Goal: Task Accomplishment & Management: Complete application form

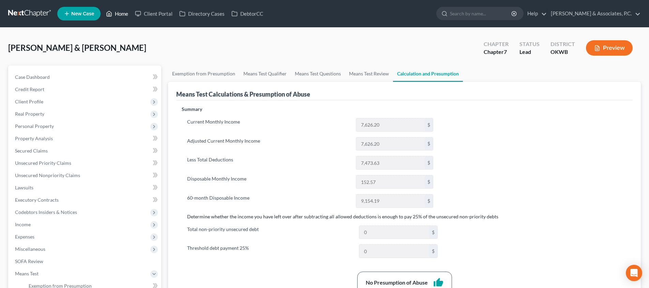
click at [121, 15] on link "Home" at bounding box center [117, 13] width 29 height 12
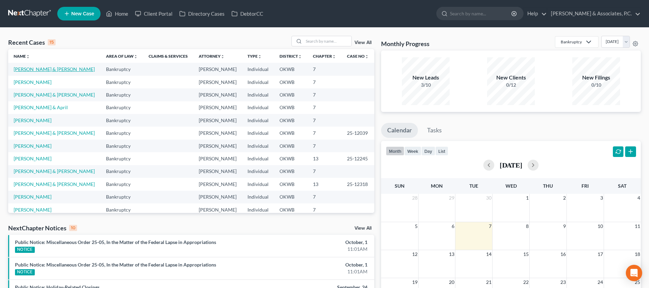
drag, startPoint x: 55, startPoint y: 71, endPoint x: 60, endPoint y: 71, distance: 5.1
click at [55, 71] on link "[PERSON_NAME] & [PERSON_NAME]" at bounding box center [54, 69] width 81 height 6
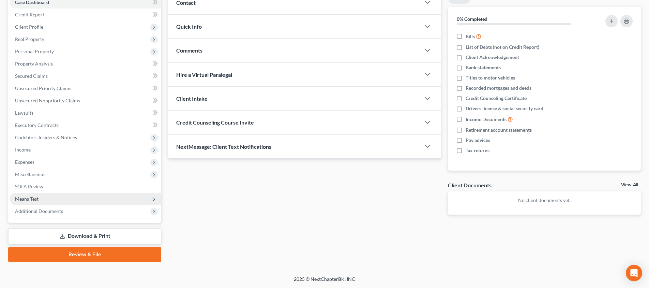
scroll to position [75, 0]
click at [85, 199] on span "Means Test" at bounding box center [86, 199] width 152 height 12
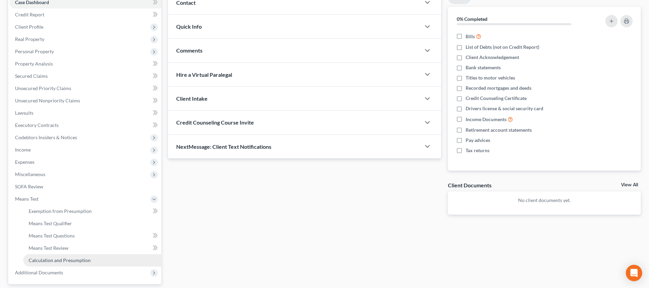
click at [90, 257] on link "Calculation and Presumption" at bounding box center [92, 260] width 138 height 12
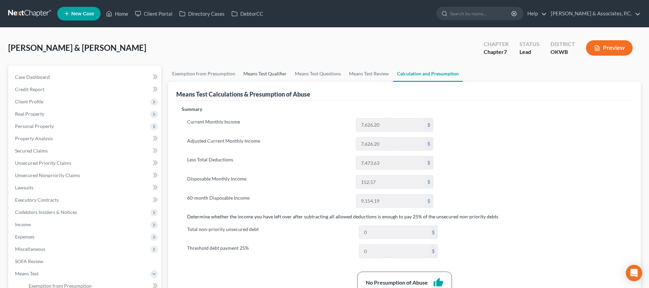
click at [256, 72] on link "Means Test Qualifier" at bounding box center [264, 73] width 51 height 16
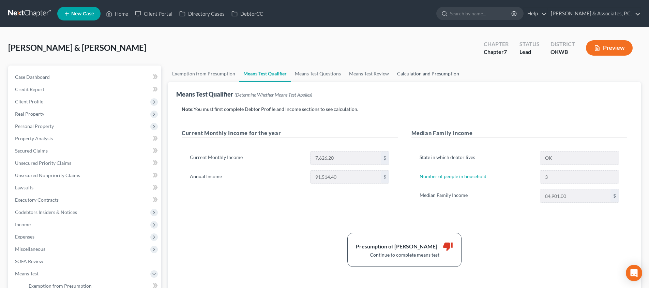
click at [429, 69] on link "Calculation and Presumption" at bounding box center [428, 73] width 70 height 16
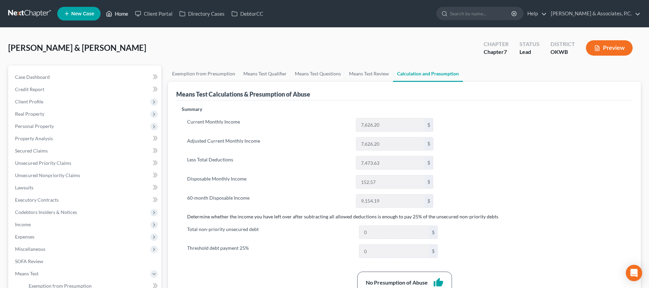
click at [121, 15] on link "Home" at bounding box center [117, 13] width 29 height 12
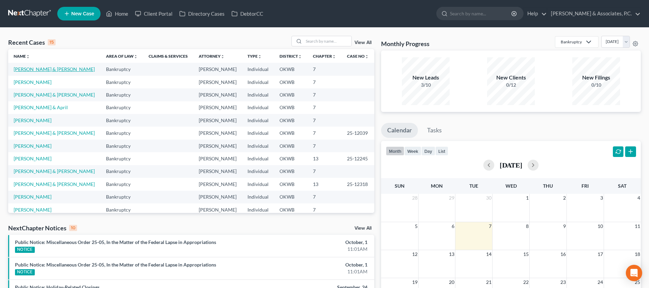
click at [53, 67] on link "[PERSON_NAME] & [PERSON_NAME]" at bounding box center [54, 69] width 81 height 6
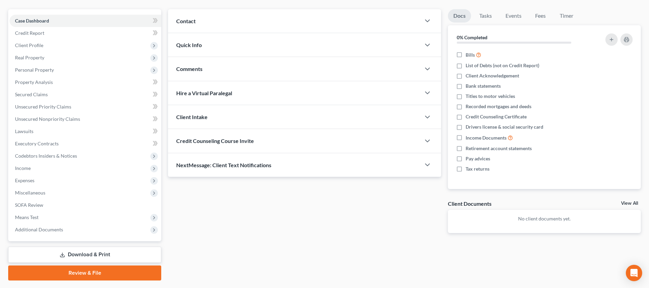
scroll to position [75, 0]
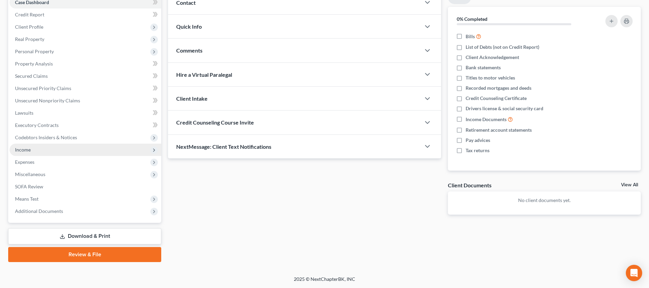
click at [64, 152] on span "Income" at bounding box center [86, 149] width 152 height 12
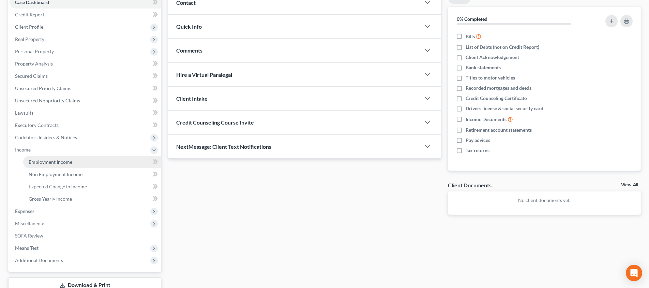
click at [65, 163] on span "Employment Income" at bounding box center [51, 162] width 44 height 6
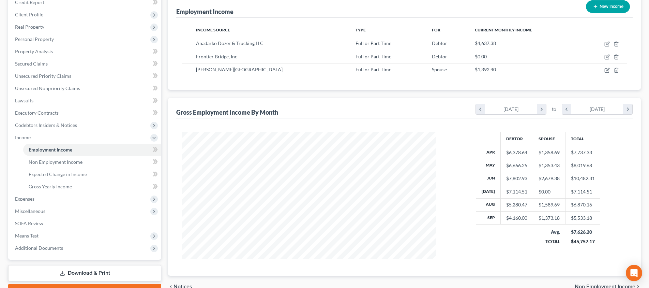
scroll to position [77, 0]
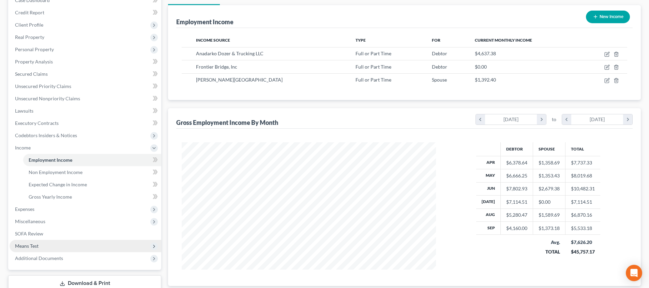
click at [50, 246] on span "Means Test" at bounding box center [86, 246] width 152 height 12
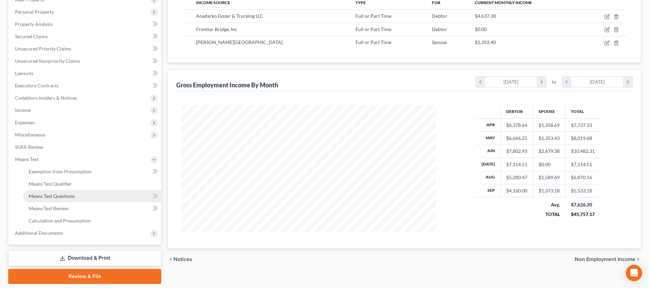
scroll to position [119, 0]
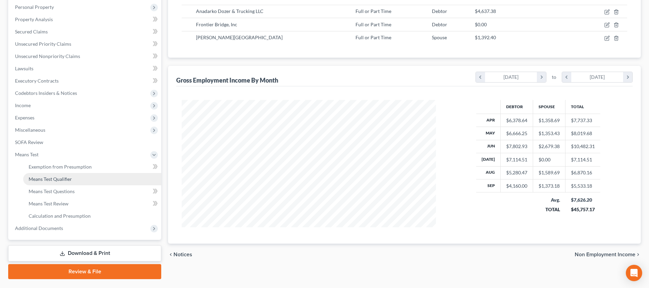
click at [81, 174] on link "Means Test Qualifier" at bounding box center [92, 179] width 138 height 12
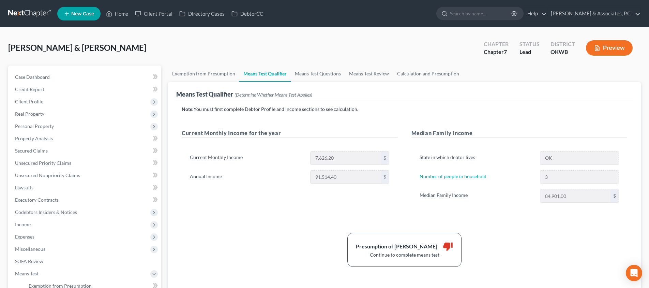
scroll to position [37, 0]
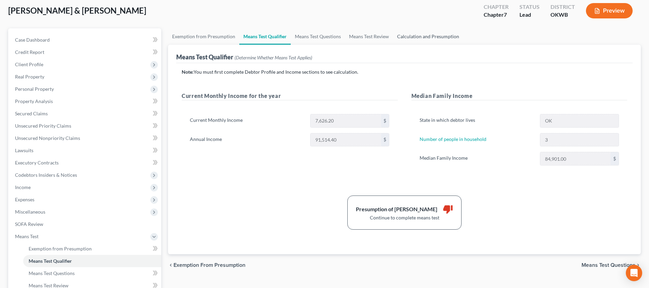
click at [437, 39] on link "Calculation and Presumption" at bounding box center [428, 36] width 70 height 16
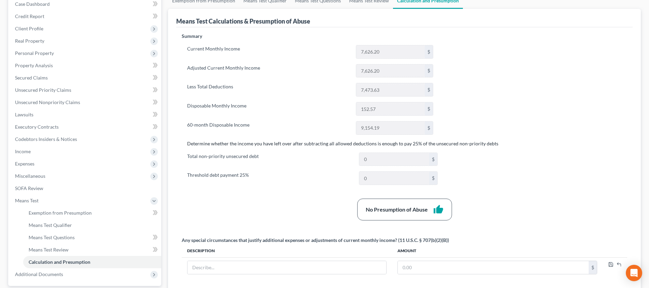
scroll to position [93, 0]
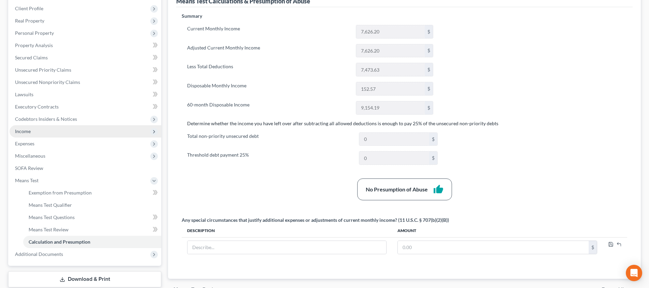
click at [73, 134] on span "Income" at bounding box center [86, 131] width 152 height 12
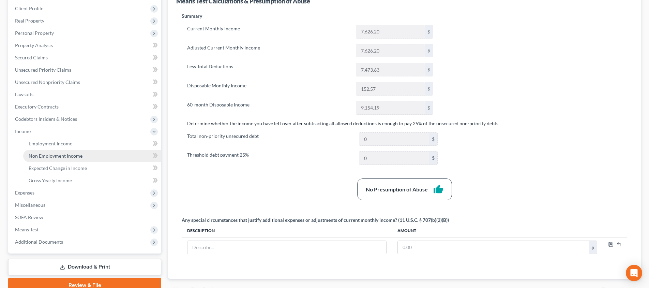
click at [96, 157] on link "Non Employment Income" at bounding box center [92, 156] width 138 height 12
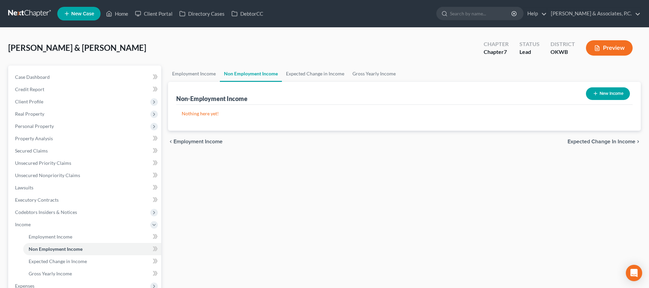
click at [597, 96] on icon "button" at bounding box center [595, 93] width 5 height 5
select select "0"
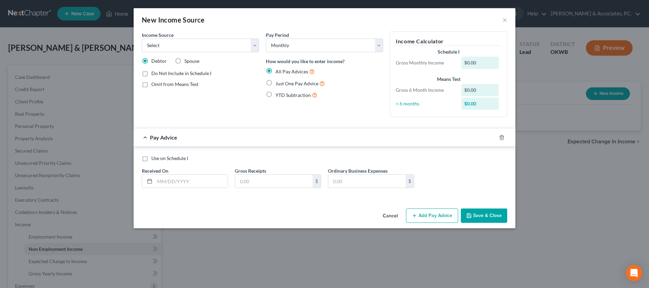
click at [275, 84] on label "Just One Pay Advice" at bounding box center [299, 83] width 49 height 8
click at [278, 84] on input "Just One Pay Advice" at bounding box center [280, 81] width 4 height 4
radio input "true"
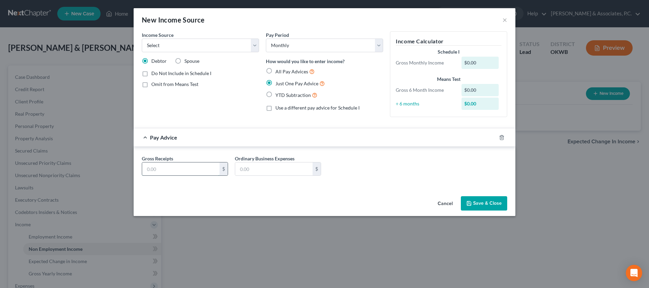
click at [207, 162] on input "text" at bounding box center [180, 168] width 77 height 13
type input "381"
click at [495, 203] on button "Save & Close" at bounding box center [484, 203] width 46 height 14
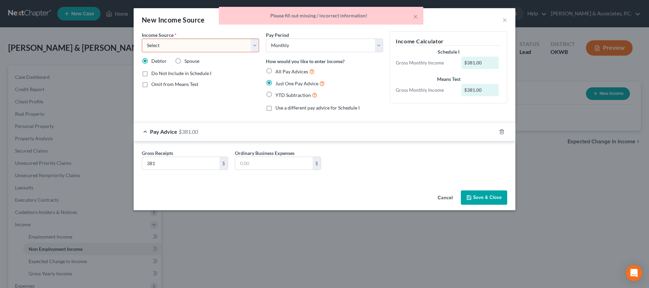
select select "8"
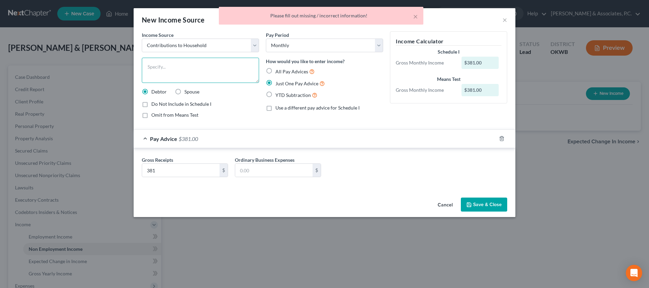
click at [184, 64] on textarea at bounding box center [200, 70] width 117 height 25
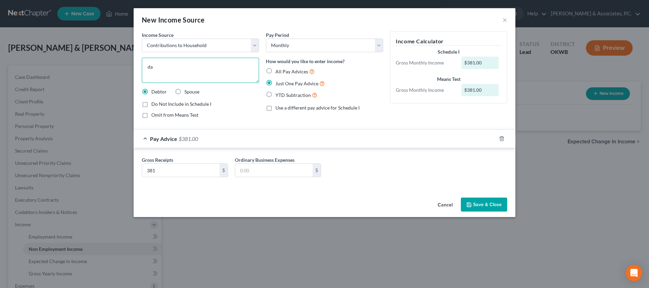
type textarea "d"
type textarea "Daughter pays debtor for car payment"
click at [491, 201] on button "Save & Close" at bounding box center [484, 204] width 46 height 14
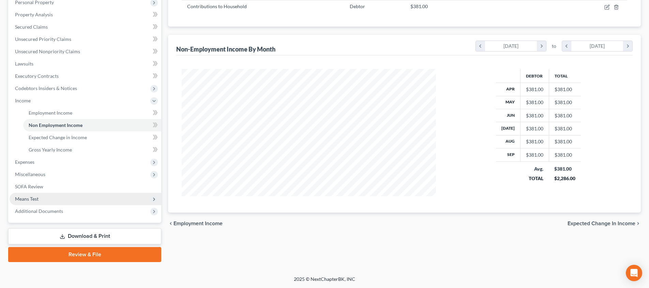
scroll to position [124, 0]
click at [55, 195] on span "Means Test" at bounding box center [86, 199] width 152 height 12
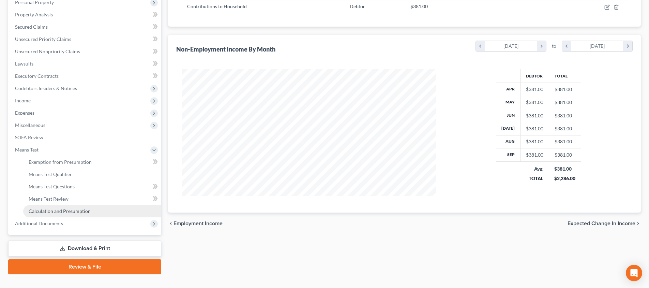
click at [80, 209] on span "Calculation and Presumption" at bounding box center [60, 211] width 62 height 6
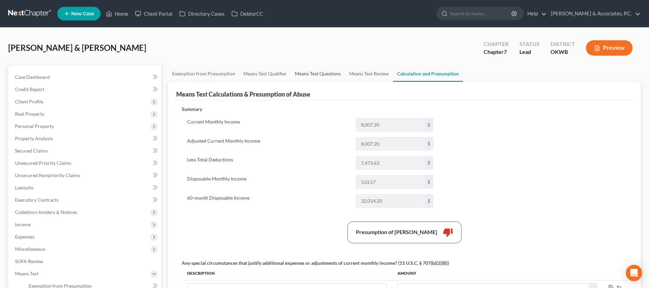
click at [307, 76] on link "Means Test Questions" at bounding box center [318, 73] width 54 height 16
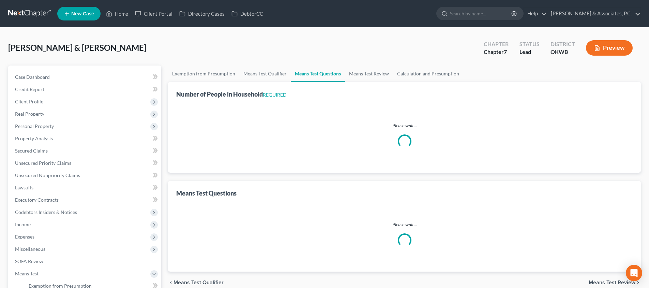
select select "0"
select select "60"
select select "1"
select select "60"
select select "1"
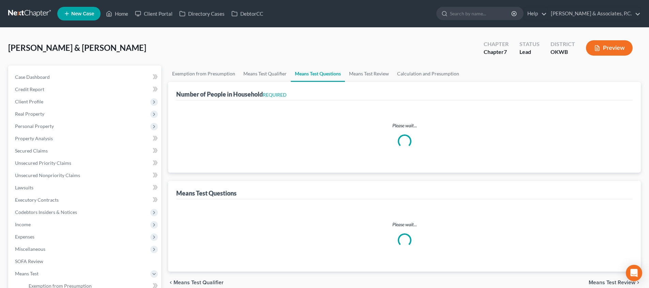
select select "60"
select select "3"
select select "2"
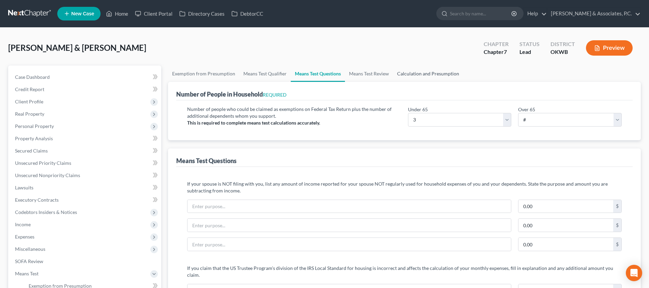
click at [419, 72] on link "Calculation and Presumption" at bounding box center [428, 73] width 70 height 16
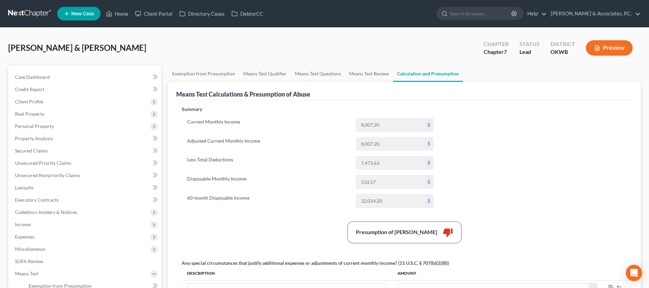
scroll to position [97, 0]
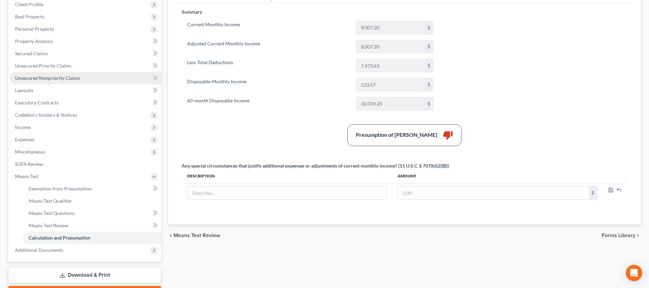
click at [104, 79] on link "Unsecured Nonpriority Claims" at bounding box center [86, 78] width 152 height 12
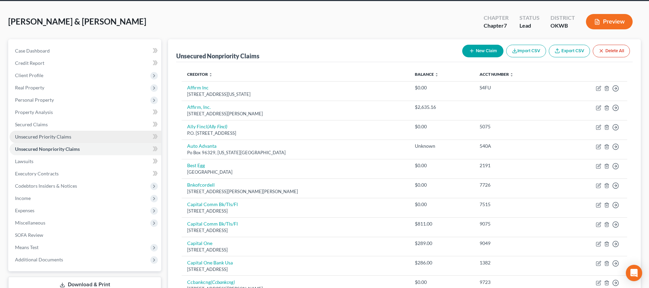
scroll to position [21, 0]
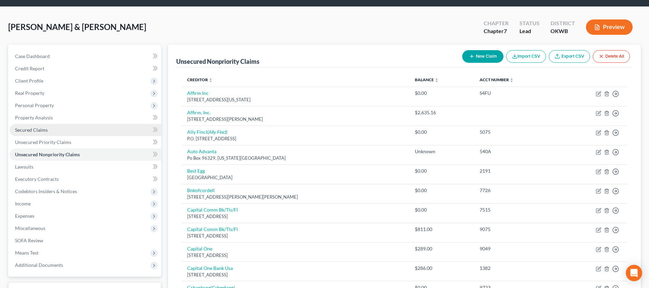
click at [80, 131] on link "Secured Claims" at bounding box center [86, 130] width 152 height 12
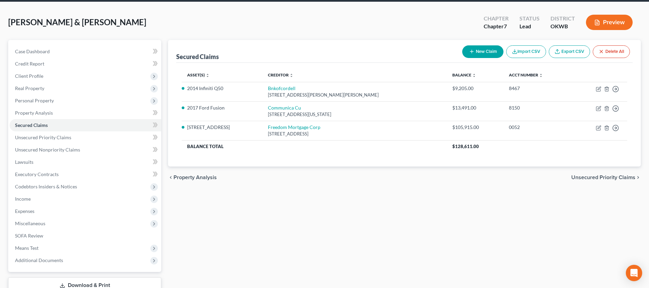
scroll to position [27, 0]
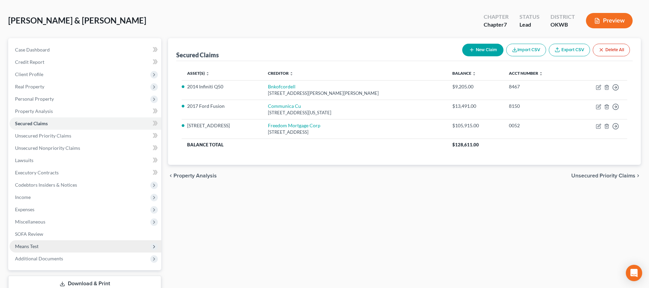
click at [64, 249] on span "Means Test" at bounding box center [86, 246] width 152 height 12
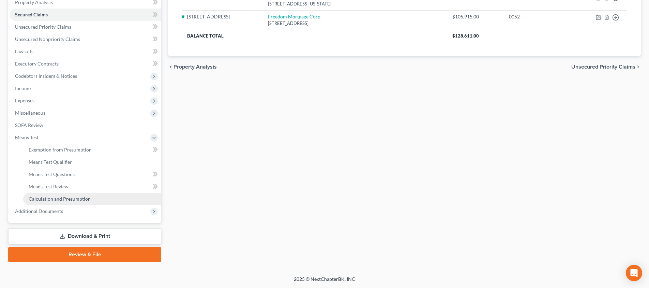
click at [88, 198] on span "Calculation and Presumption" at bounding box center [60, 199] width 62 height 6
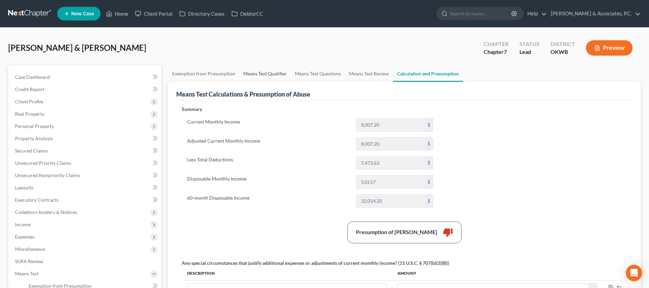
click at [263, 76] on link "Means Test Qualifier" at bounding box center [264, 73] width 51 height 16
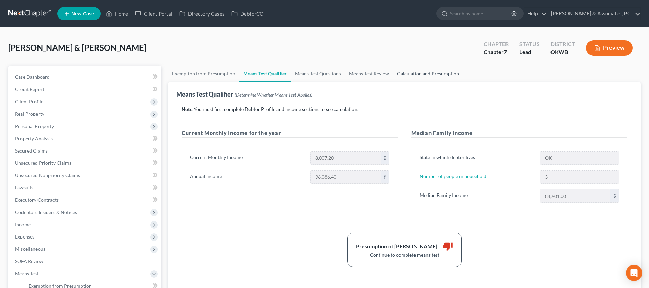
click at [413, 71] on link "Calculation and Presumption" at bounding box center [428, 73] width 70 height 16
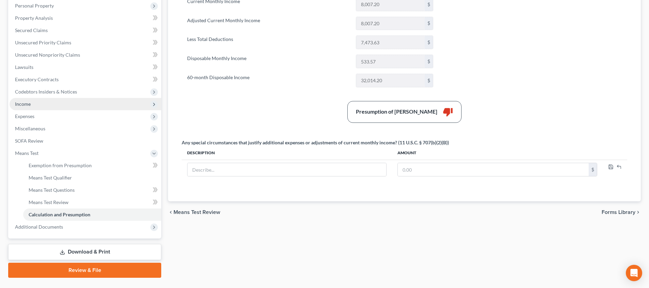
scroll to position [121, 0]
click at [54, 102] on span "Income" at bounding box center [86, 103] width 152 height 12
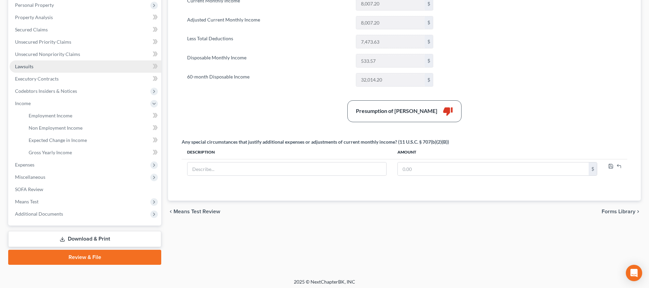
click at [61, 118] on span "Employment Income" at bounding box center [51, 115] width 44 height 6
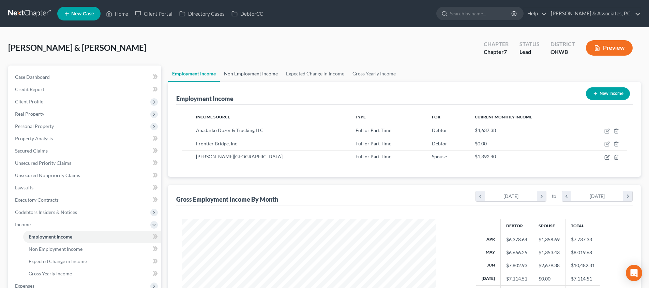
click at [251, 75] on link "Non Employment Income" at bounding box center [251, 73] width 62 height 16
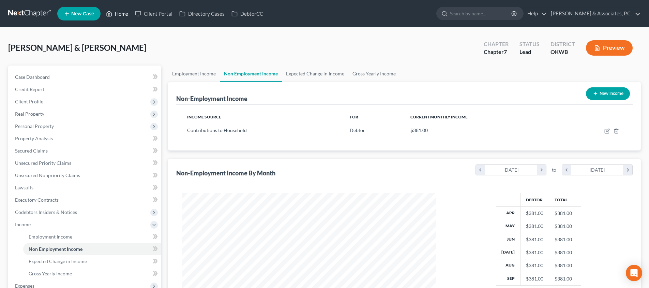
click at [120, 12] on link "Home" at bounding box center [117, 13] width 29 height 12
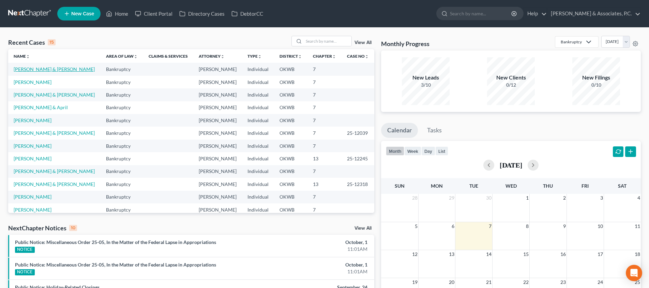
click at [35, 68] on link "[PERSON_NAME] & [PERSON_NAME]" at bounding box center [54, 69] width 81 height 6
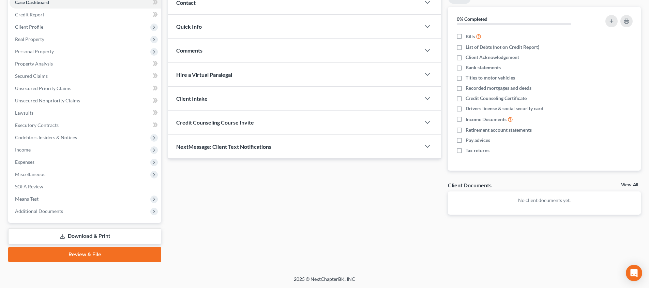
scroll to position [75, 0]
click at [76, 199] on span "Means Test" at bounding box center [86, 199] width 152 height 12
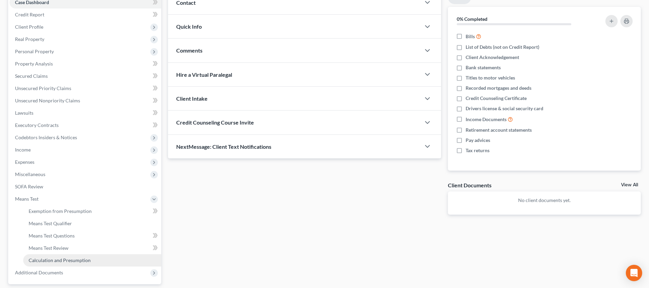
click at [82, 259] on span "Calculation and Presumption" at bounding box center [60, 260] width 62 height 6
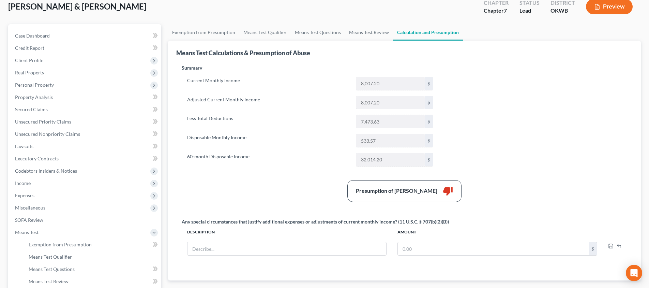
scroll to position [8, 0]
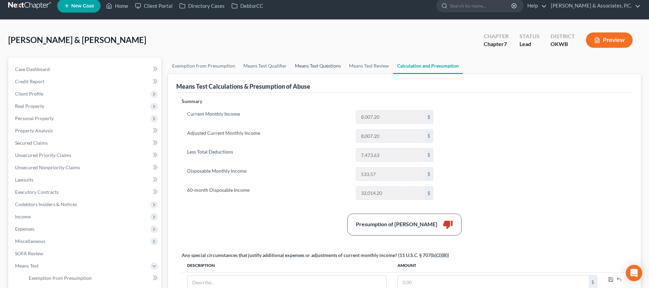
drag, startPoint x: 259, startPoint y: 67, endPoint x: 315, endPoint y: 71, distance: 56.7
click at [259, 66] on link "Means Test Qualifier" at bounding box center [264, 66] width 51 height 16
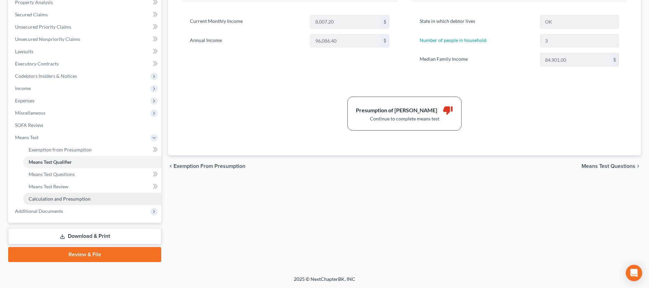
scroll to position [136, 0]
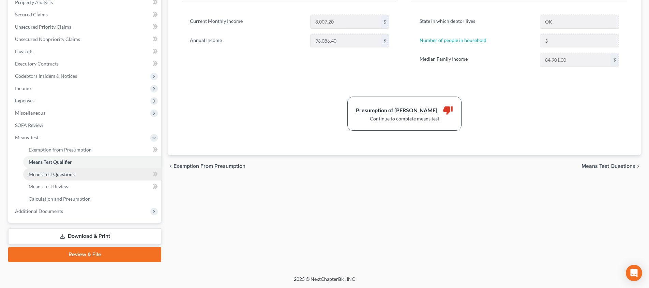
click at [103, 176] on link "Means Test Questions" at bounding box center [92, 174] width 138 height 12
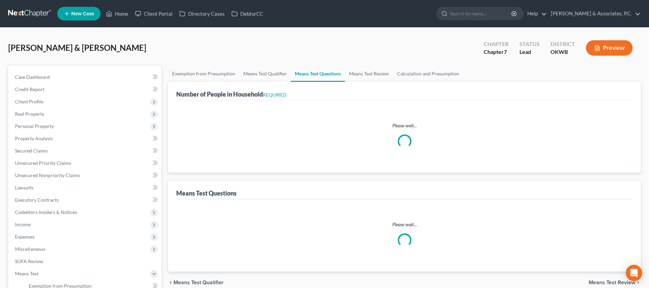
select select "0"
select select "60"
select select "1"
select select "60"
select select "1"
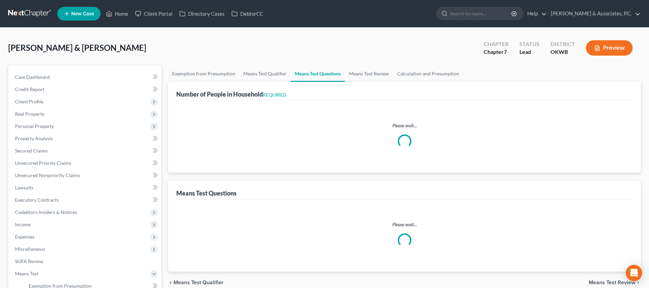
select select "60"
select select "3"
select select "2"
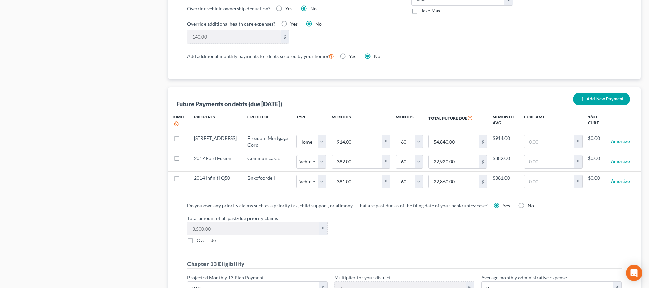
scroll to position [615, 0]
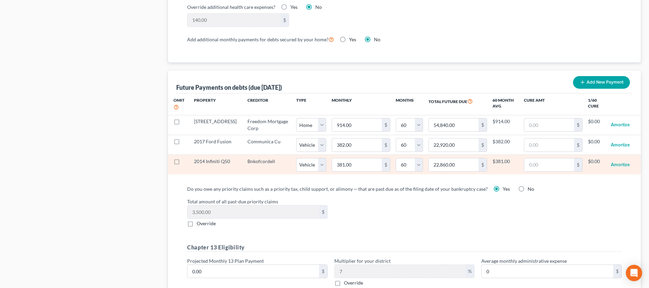
click at [183, 163] on label at bounding box center [183, 163] width 0 height 0
click at [186, 158] on input "checkbox" at bounding box center [188, 160] width 4 height 4
checkbox input "true"
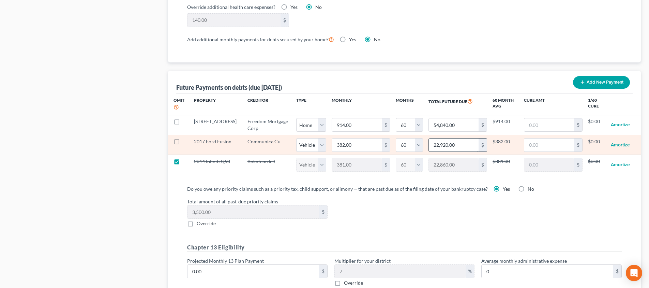
select select "1"
select select "60"
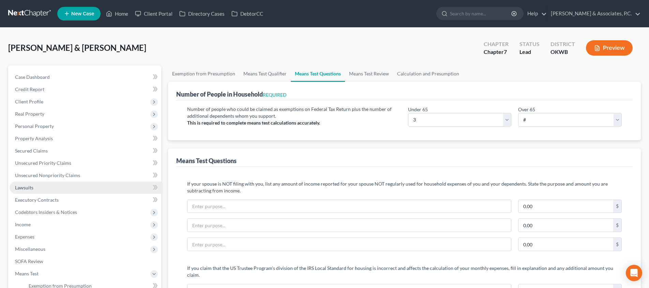
scroll to position [0, 0]
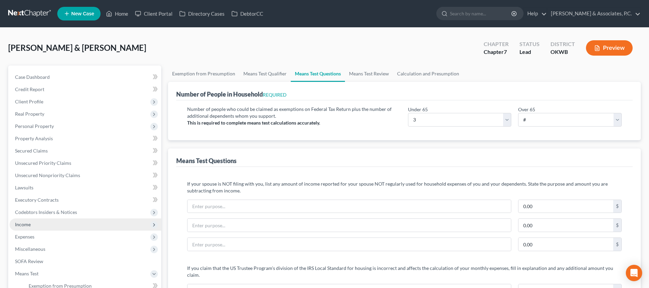
click at [81, 221] on span "Income" at bounding box center [86, 224] width 152 height 12
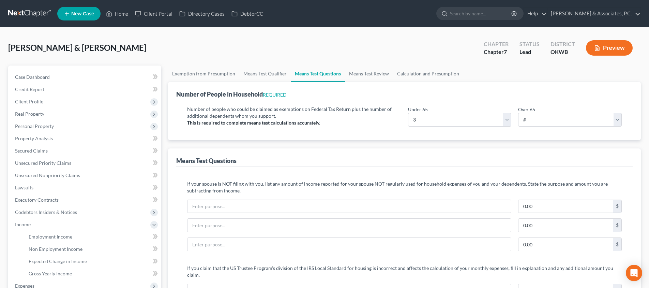
scroll to position [35, 0]
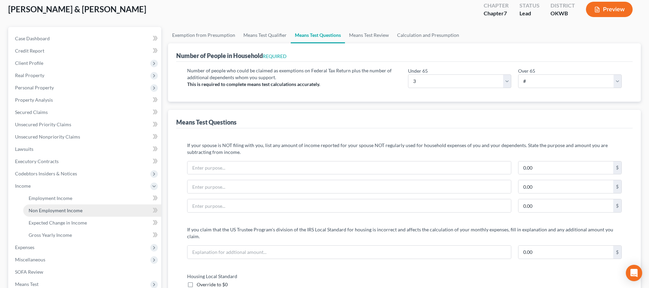
click at [79, 209] on span "Non Employment Income" at bounding box center [56, 210] width 54 height 6
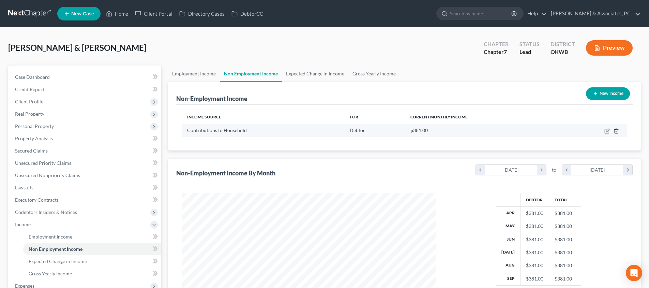
click at [614, 131] on icon "button" at bounding box center [615, 130] width 3 height 4
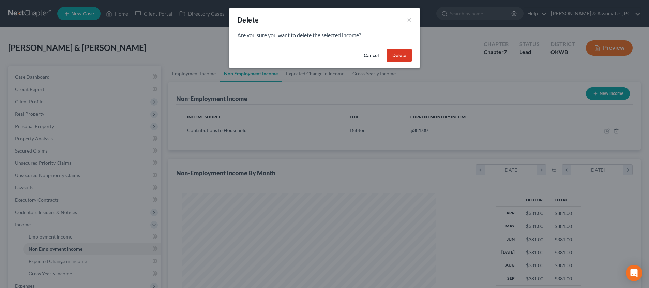
click at [394, 56] on button "Delete" at bounding box center [399, 56] width 25 height 14
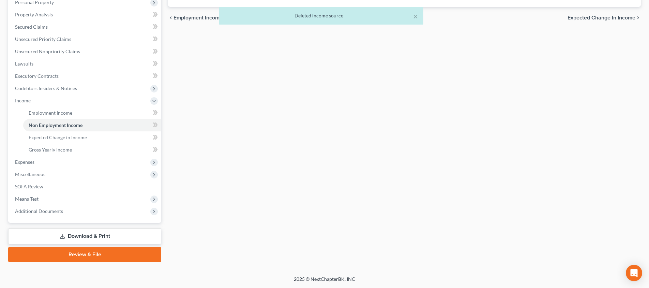
scroll to position [124, 0]
click at [73, 195] on span "Means Test" at bounding box center [86, 199] width 152 height 12
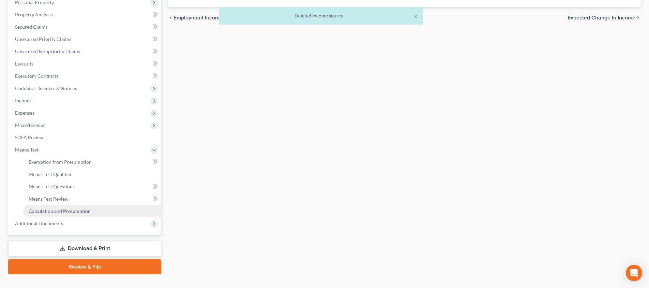
click at [81, 211] on span "Calculation and Presumption" at bounding box center [60, 211] width 62 height 6
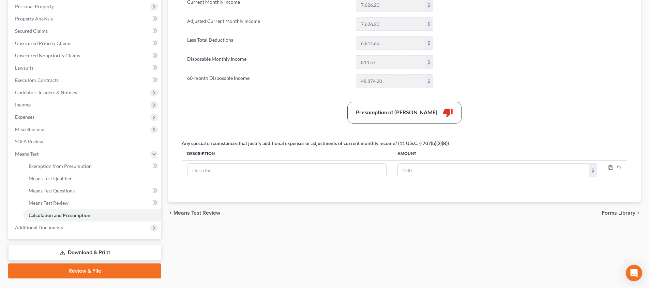
scroll to position [52, 0]
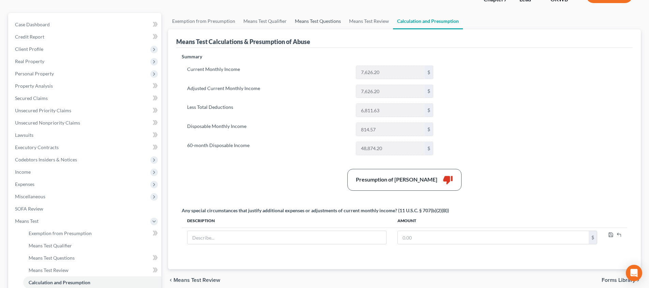
click at [305, 20] on link "Means Test Questions" at bounding box center [318, 21] width 54 height 16
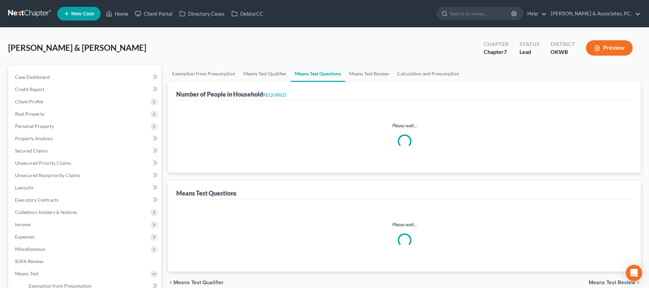
select select "0"
select select "60"
select select "1"
select select "60"
select select "1"
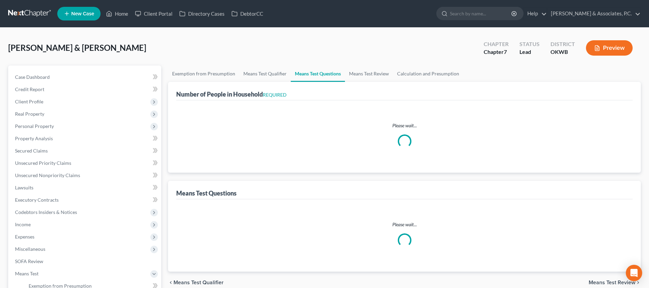
select select "60"
select select "3"
select select "2"
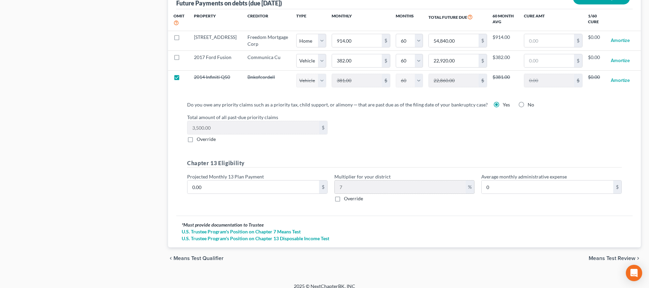
scroll to position [656, 0]
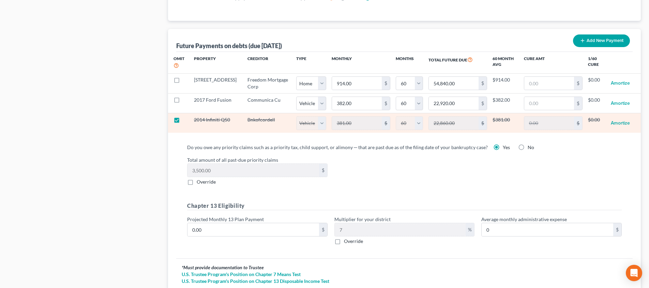
click at [183, 121] on label at bounding box center [183, 121] width 0 height 0
click at [186, 116] on input "checkbox" at bounding box center [188, 118] width 4 height 4
checkbox input "false"
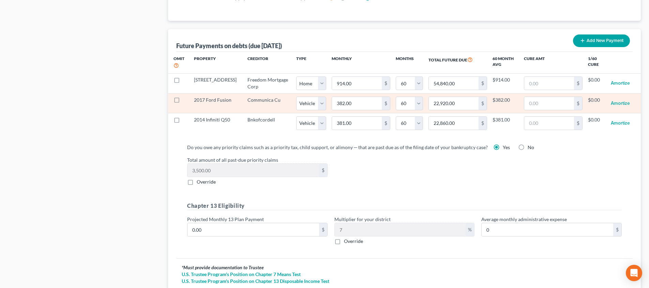
select select "1"
select select "60"
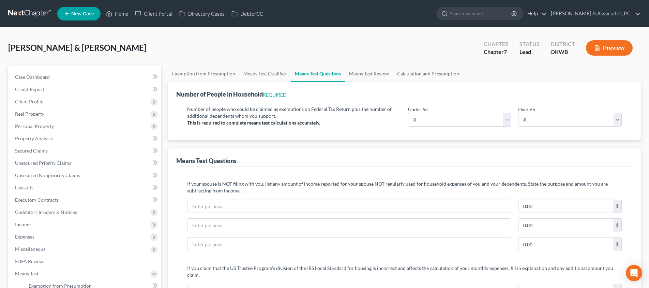
scroll to position [0, 0]
click at [124, 15] on link "Home" at bounding box center [117, 13] width 29 height 12
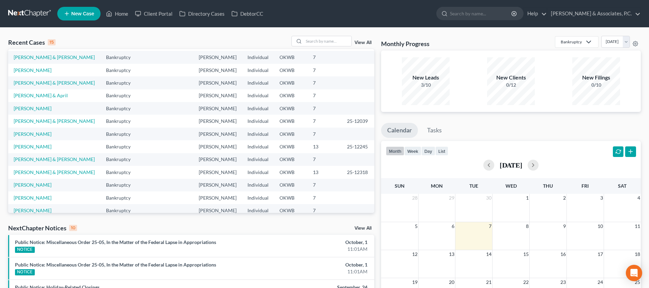
scroll to position [12, 0]
